Goal: Task Accomplishment & Management: Use online tool/utility

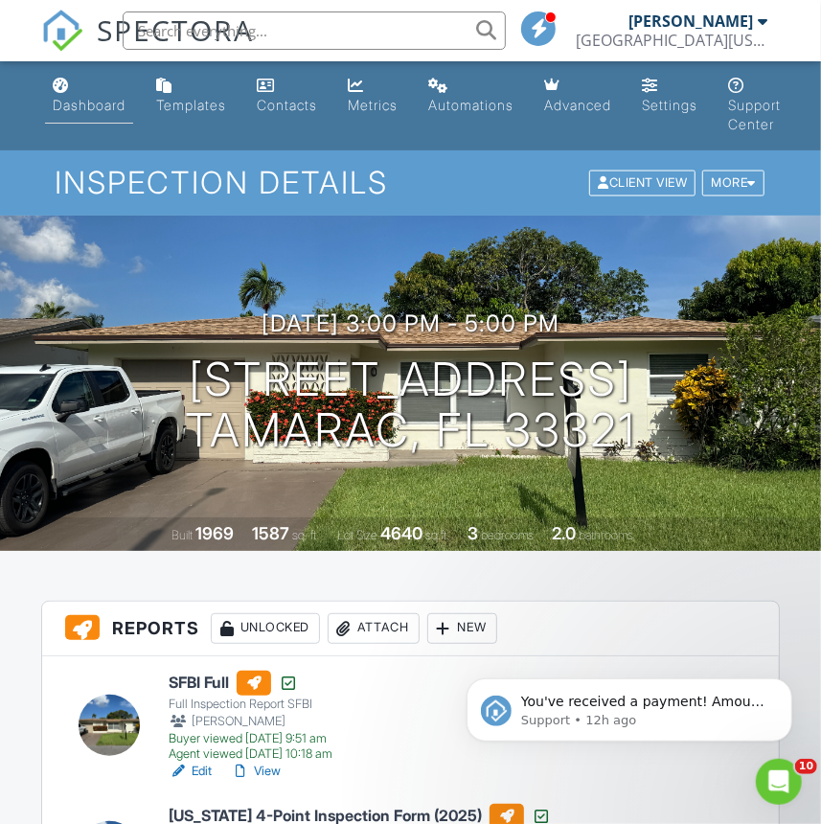
click at [89, 121] on link "Dashboard" at bounding box center [89, 96] width 88 height 55
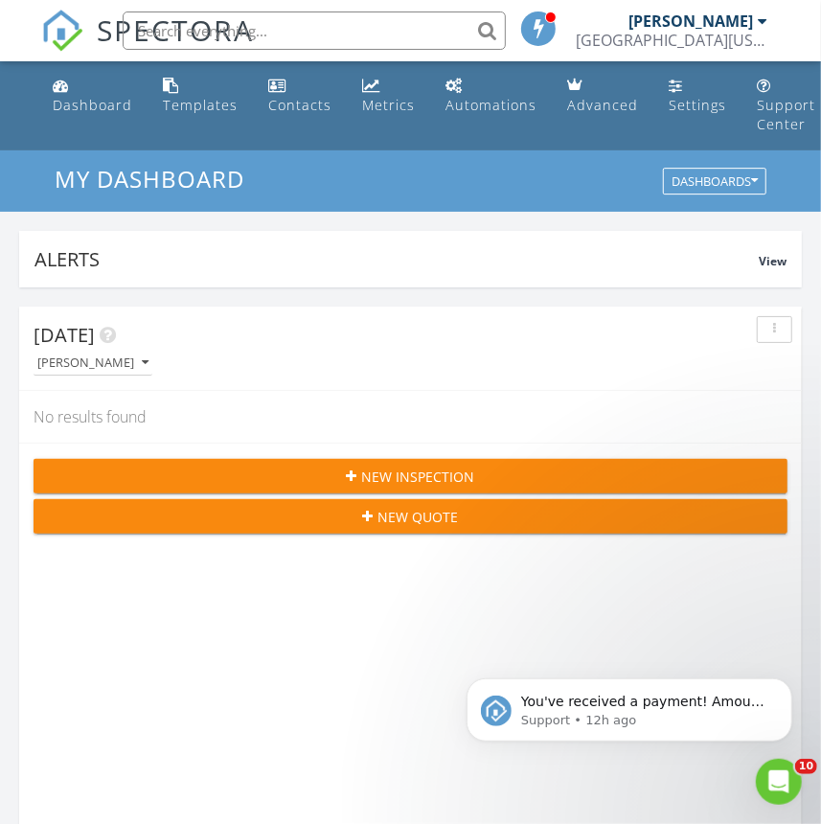
click at [402, 358] on div "[PERSON_NAME]" at bounding box center [418, 363] width 769 height 26
click at [327, 333] on div "Today" at bounding box center [396, 335] width 725 height 29
click at [787, 681] on icon "Dismiss notification" at bounding box center [785, 682] width 7 height 7
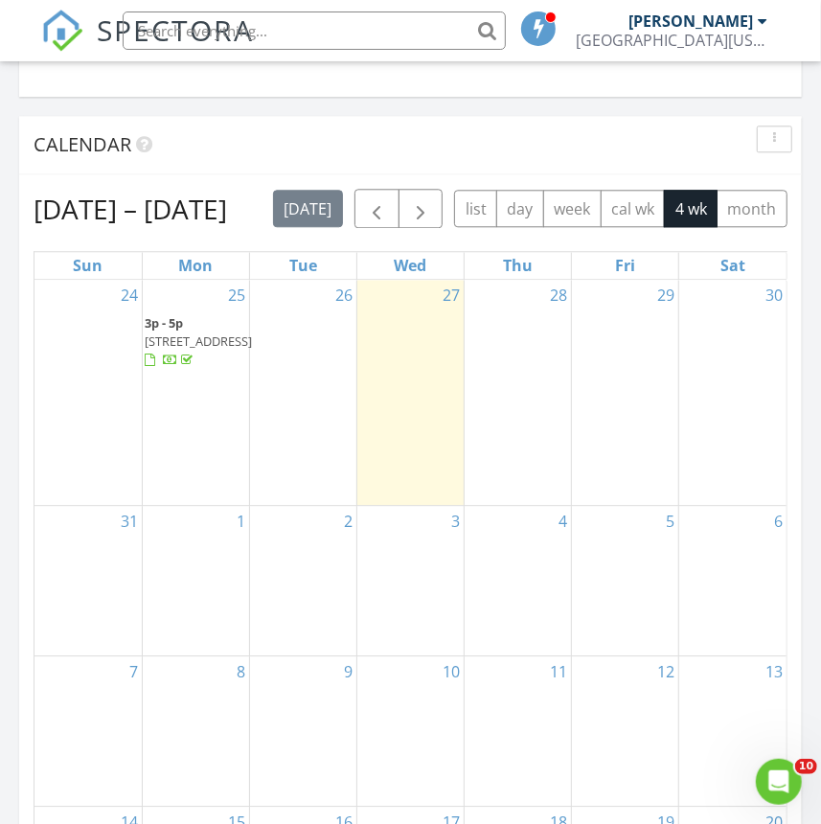
scroll to position [1917, 0]
click at [384, 207] on span "button" at bounding box center [376, 208] width 23 height 23
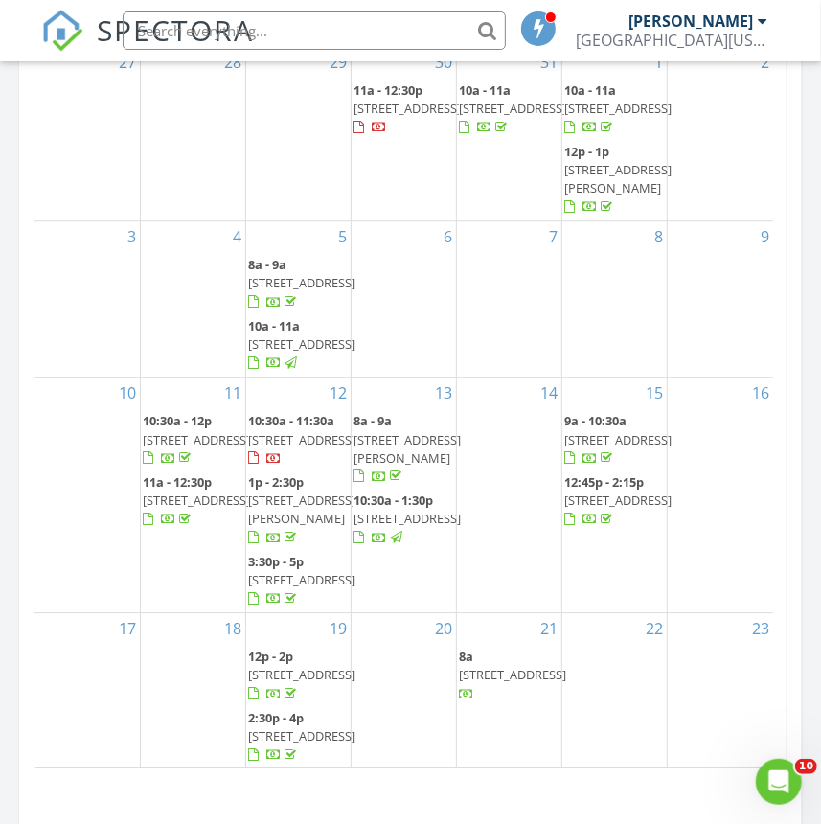
scroll to position [2177, 0]
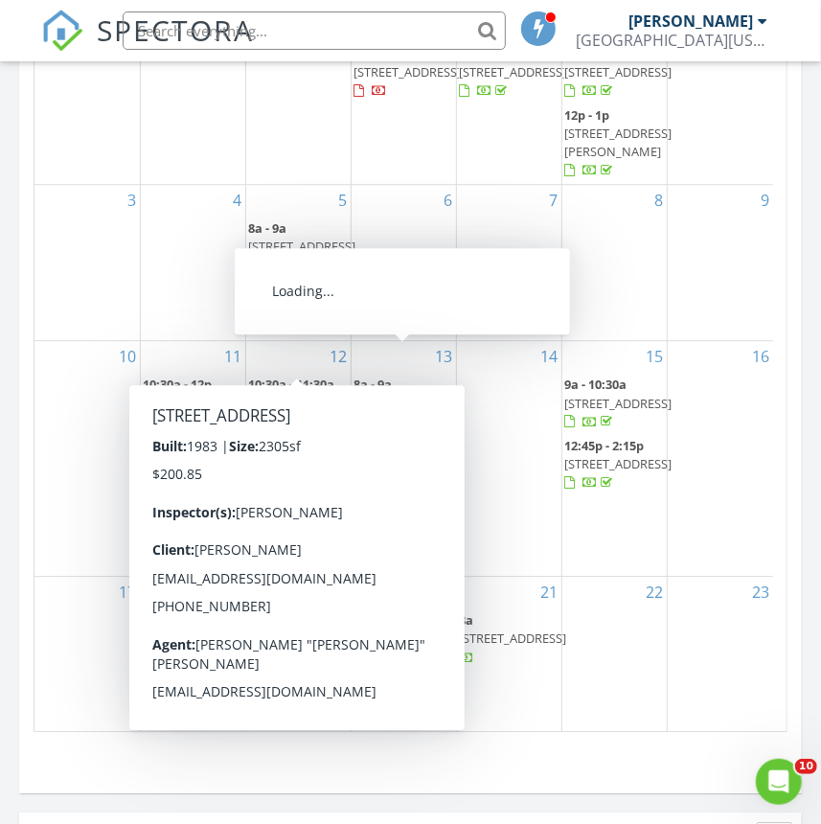
click at [293, 395] on span "8550 NW 79th St, Tamarac 33321" at bounding box center [301, 403] width 107 height 17
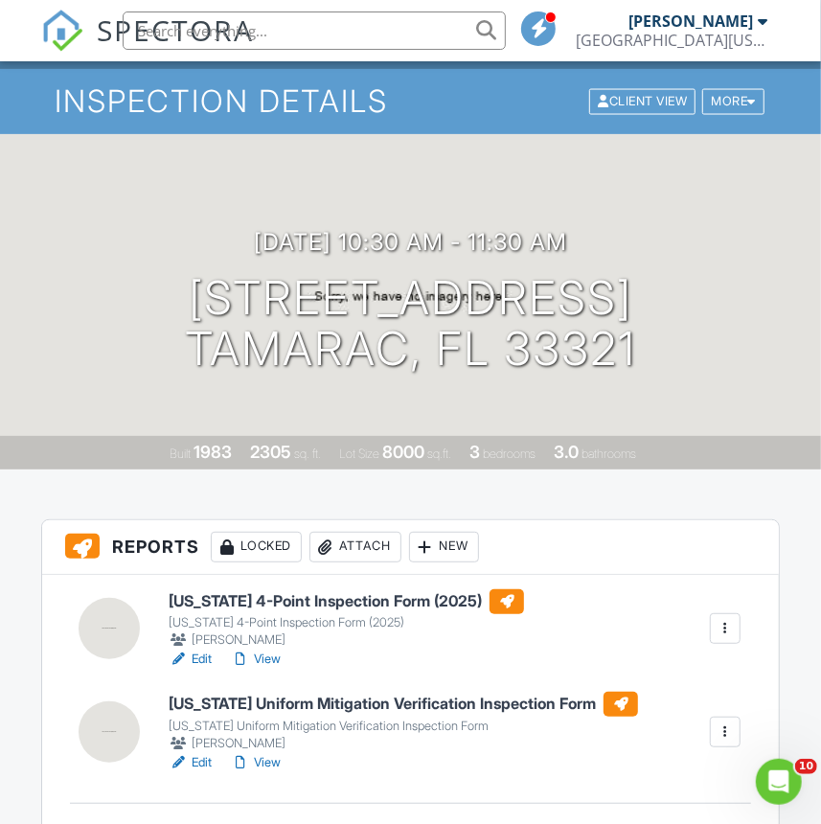
scroll to position [86, 0]
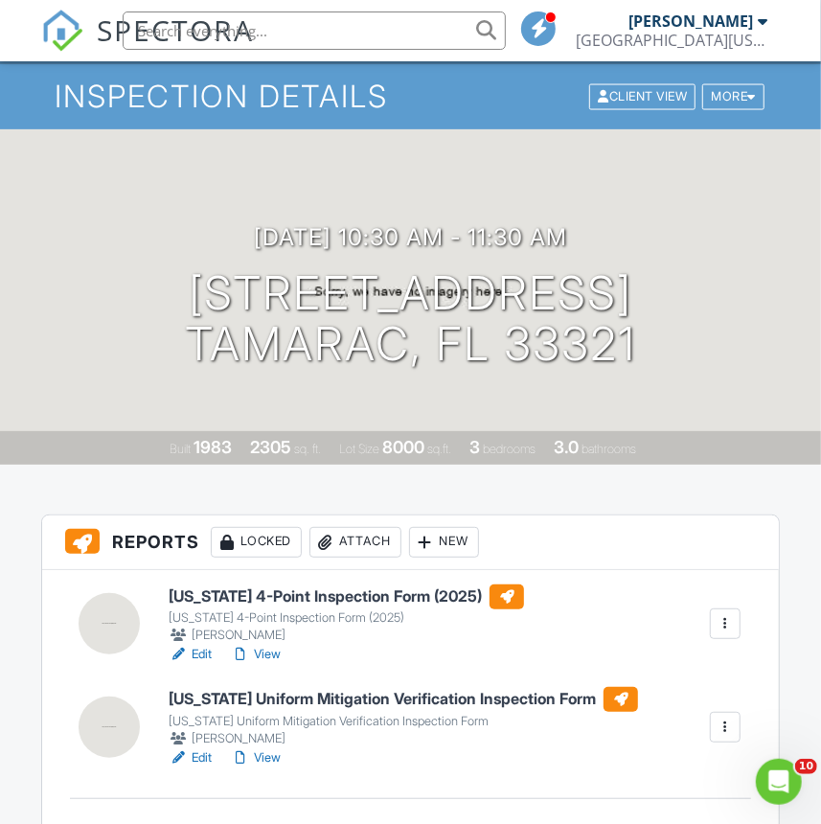
click at [255, 592] on h6 "[US_STATE] 4-Point Inspection Form (2025)" at bounding box center [347, 597] width 356 height 25
